Goal: Information Seeking & Learning: Check status

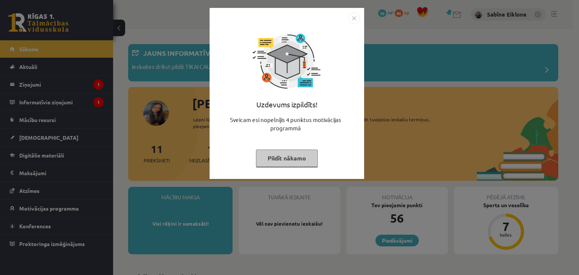
click at [299, 158] on button "Pildīt nākamo" at bounding box center [287, 158] width 62 height 17
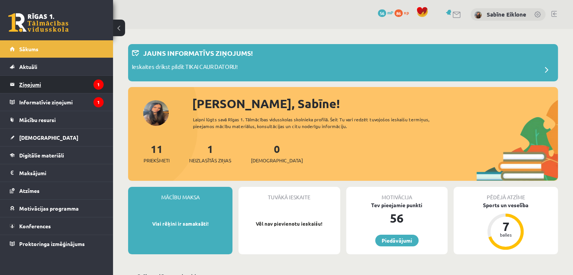
click at [47, 87] on legend "Ziņojumi 1" at bounding box center [61, 84] width 84 height 17
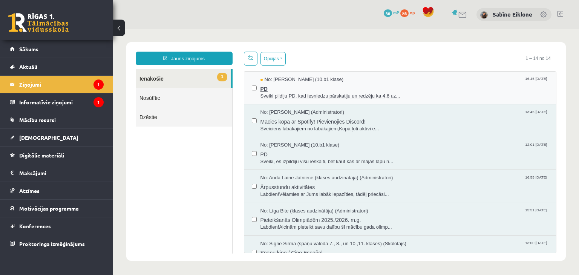
click at [373, 86] on span "PD" at bounding box center [404, 87] width 288 height 9
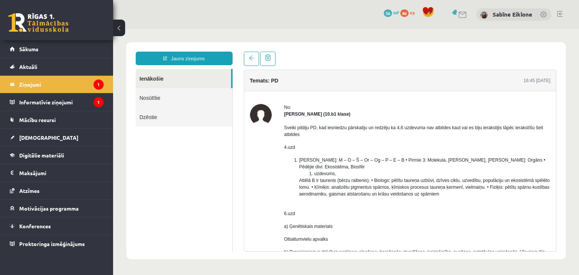
scroll to position [69, 0]
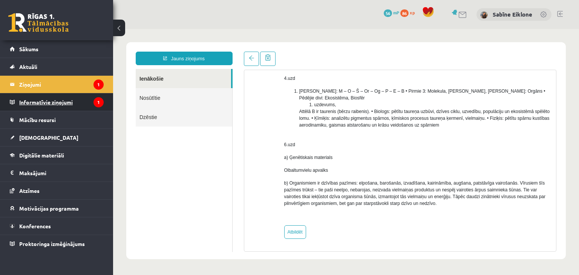
click at [62, 102] on legend "Informatīvie ziņojumi 1" at bounding box center [61, 101] width 84 height 17
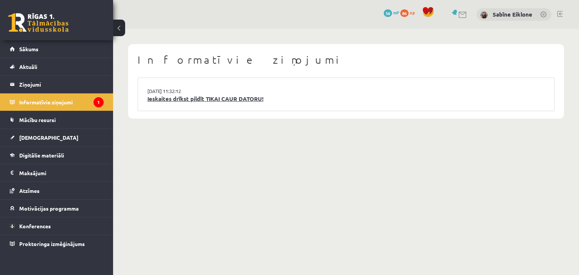
click at [173, 99] on link "Ieskaites drīkst pildīt TIKAI CAUR DATORU!" at bounding box center [345, 99] width 397 height 9
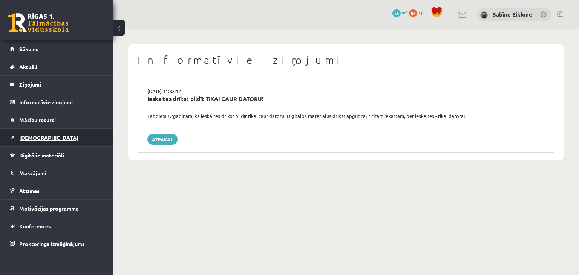
click at [38, 136] on span "[DEMOGRAPHIC_DATA]" at bounding box center [48, 137] width 59 height 7
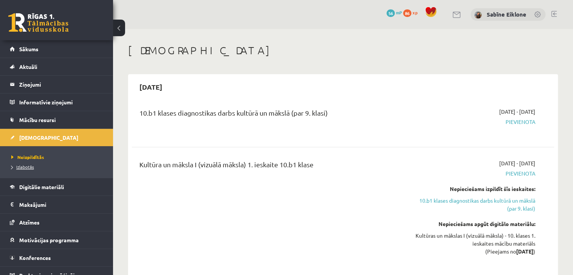
click at [29, 167] on span "Izlabotās" at bounding box center [22, 167] width 23 height 6
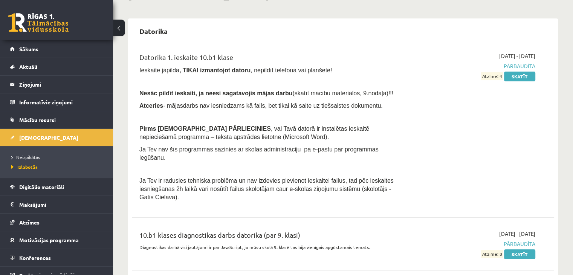
scroll to position [66, 0]
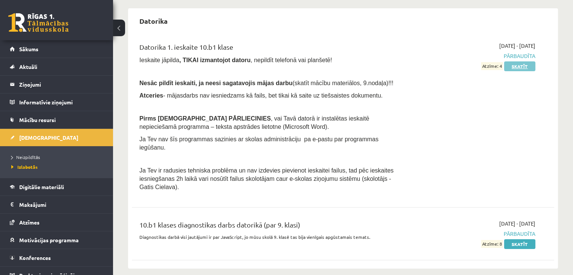
click at [527, 64] on link "Skatīt" at bounding box center [519, 66] width 31 height 10
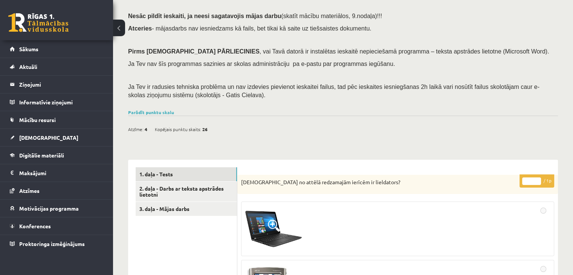
scroll to position [113, 0]
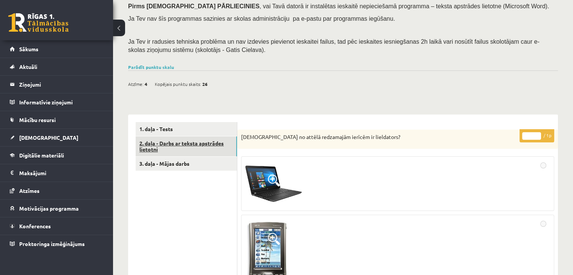
click at [199, 142] on link "2. daļa - Darbs ar teksta apstrādes lietotni" at bounding box center [186, 146] width 101 height 20
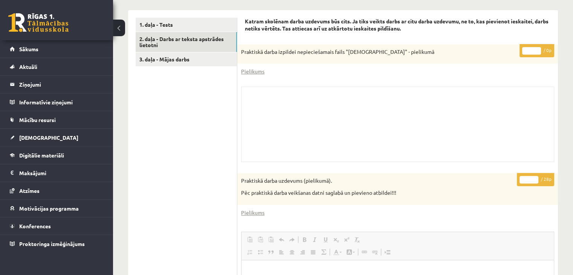
scroll to position [146, 0]
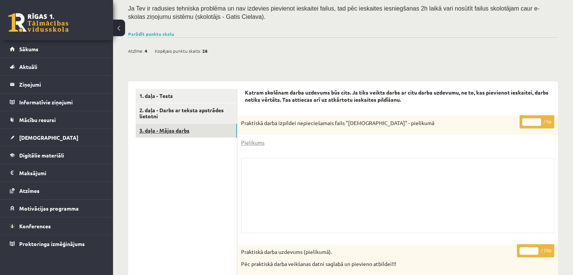
click at [157, 132] on link "3. daļa - Mājas darbs" at bounding box center [186, 131] width 101 height 14
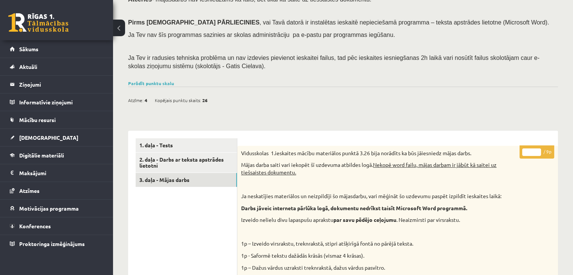
scroll to position [53, 0]
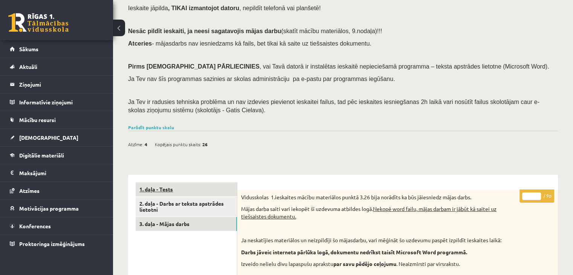
click at [155, 189] on link "1. daļa - Tests" at bounding box center [186, 189] width 101 height 14
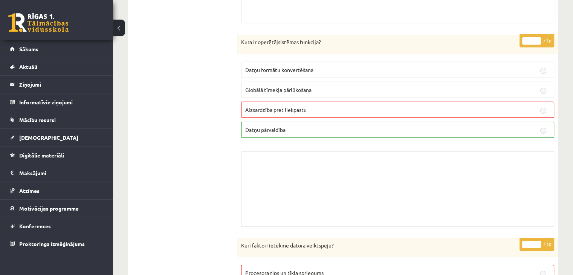
scroll to position [2540, 0]
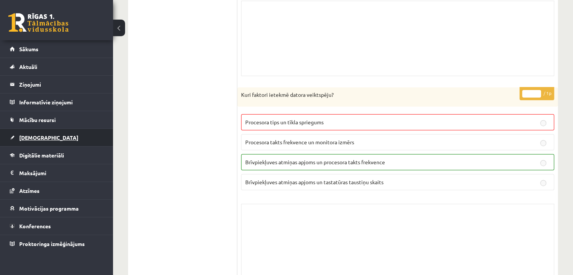
click at [43, 136] on link "[DEMOGRAPHIC_DATA]" at bounding box center [57, 137] width 94 height 17
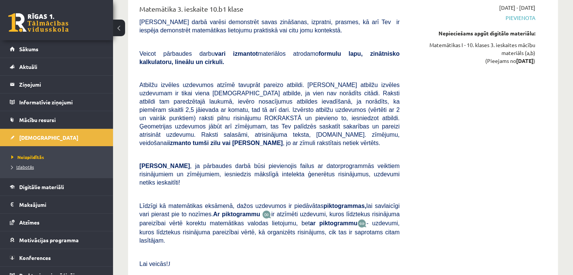
click at [31, 166] on span "Izlabotās" at bounding box center [22, 167] width 23 height 6
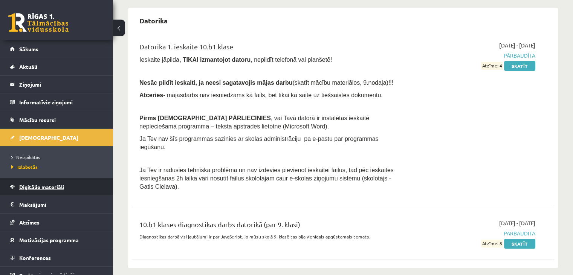
scroll to position [8, 0]
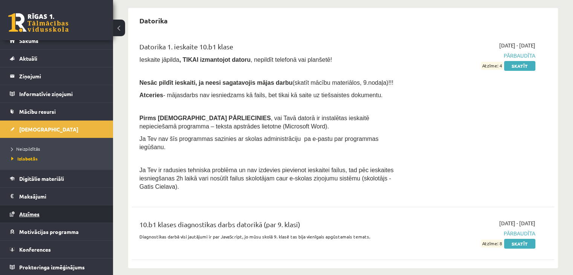
click at [41, 216] on link "Atzīmes" at bounding box center [57, 213] width 94 height 17
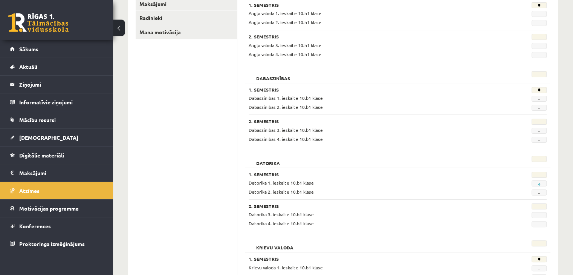
scroll to position [142, 0]
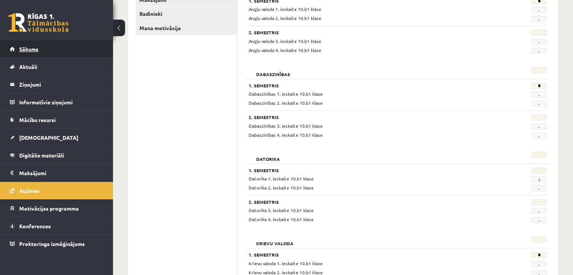
click at [31, 54] on link "Sākums" at bounding box center [57, 48] width 94 height 17
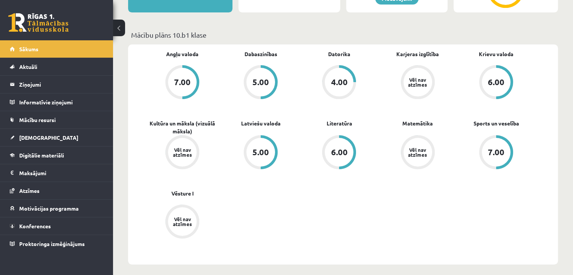
scroll to position [188, 0]
